Goal: Register for event/course

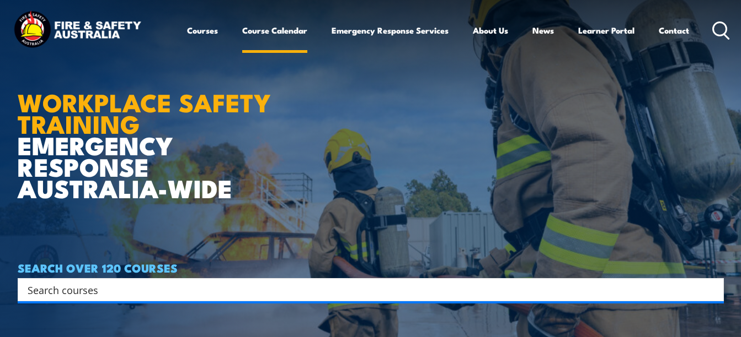
click at [288, 34] on link "Course Calendar" at bounding box center [274, 30] width 65 height 26
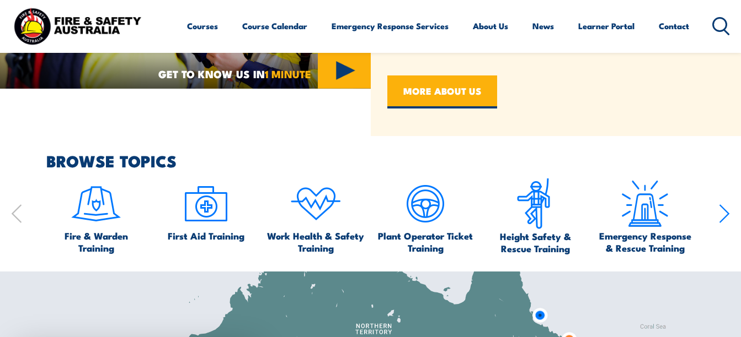
scroll to position [496, 0]
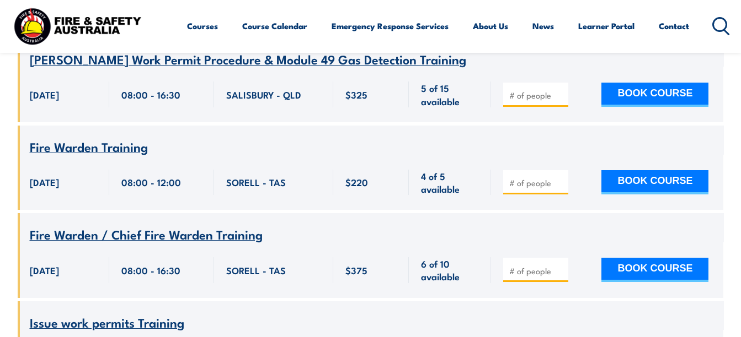
scroll to position [662, 0]
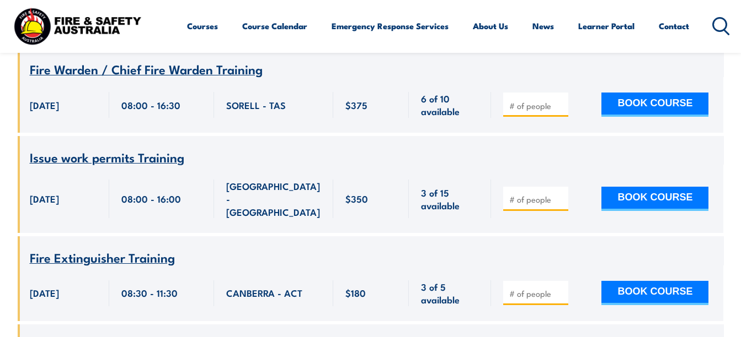
click at [114, 148] on span "Issue work permits Training" at bounding box center [107, 157] width 154 height 19
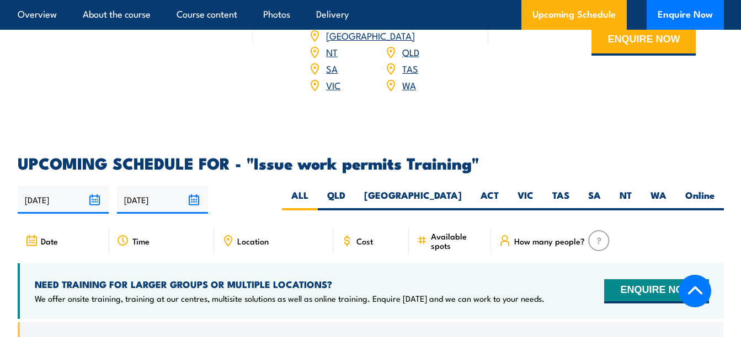
scroll to position [1654, 0]
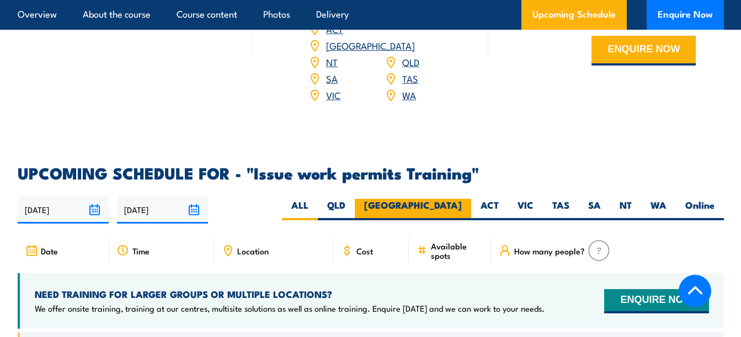
click at [461, 199] on label "[GEOGRAPHIC_DATA]" at bounding box center [413, 210] width 116 height 22
click at [462, 199] on input "[GEOGRAPHIC_DATA]" at bounding box center [465, 202] width 7 height 7
radio input "true"
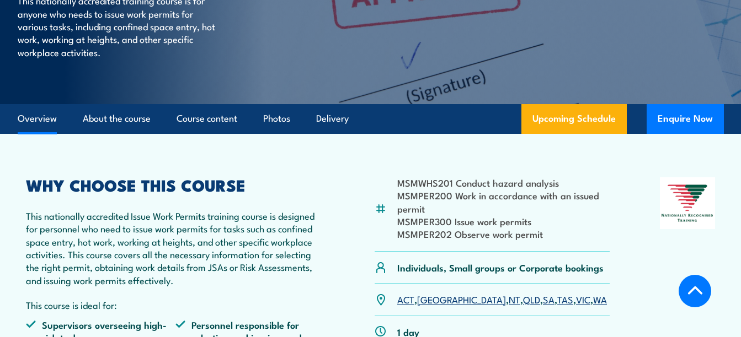
scroll to position [204, 0]
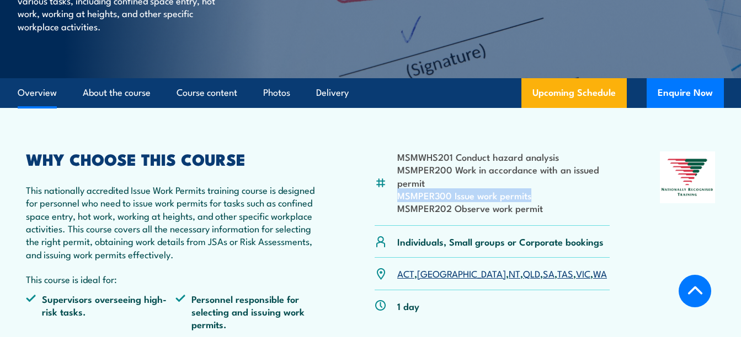
drag, startPoint x: 397, startPoint y: 197, endPoint x: 531, endPoint y: 197, distance: 134.0
click at [531, 197] on li "MSMPER300 Issue work permits" at bounding box center [503, 195] width 212 height 13
copy li "MSMPER300 Issue work permits"
